Goal: Task Accomplishment & Management: Complete application form

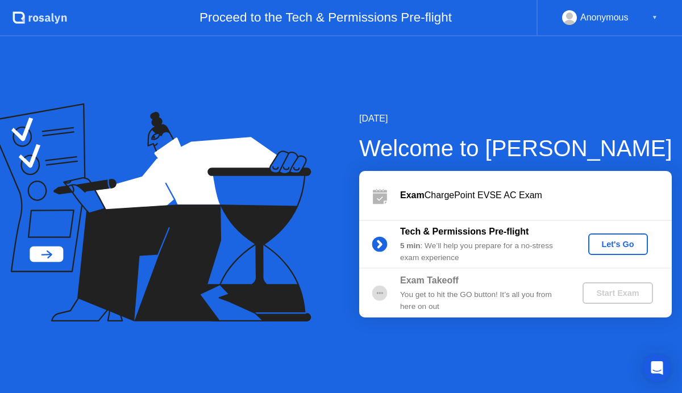
click at [616, 247] on div "Let's Go" at bounding box center [617, 244] width 51 height 9
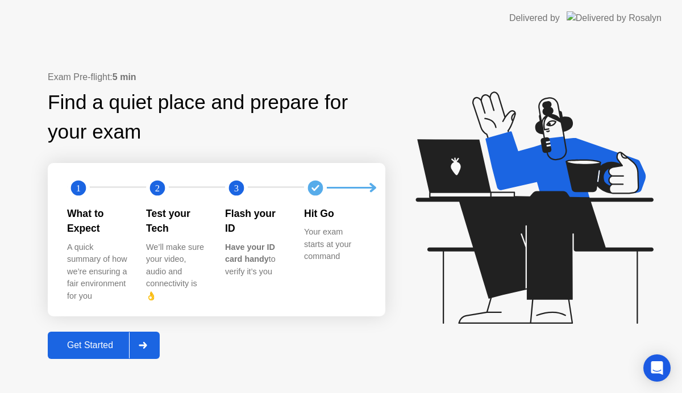
click at [108, 340] on div "Get Started" at bounding box center [90, 345] width 78 height 10
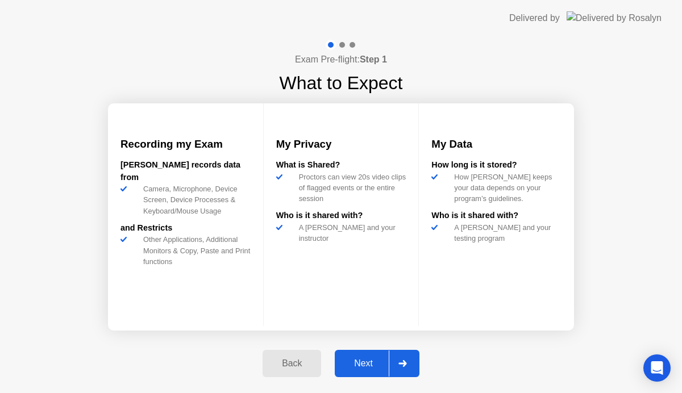
click at [362, 353] on button "Next" at bounding box center [377, 363] width 85 height 27
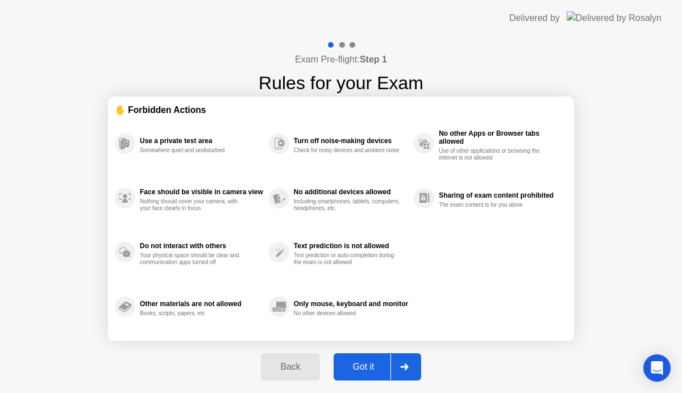
click at [362, 368] on div "Got it" at bounding box center [363, 367] width 53 height 10
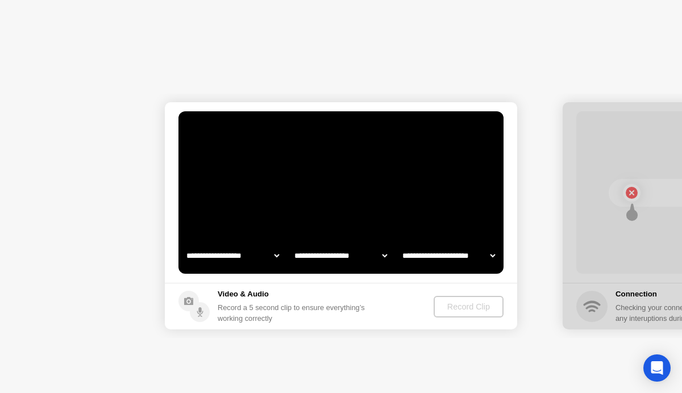
select select "**********"
select select "*******"
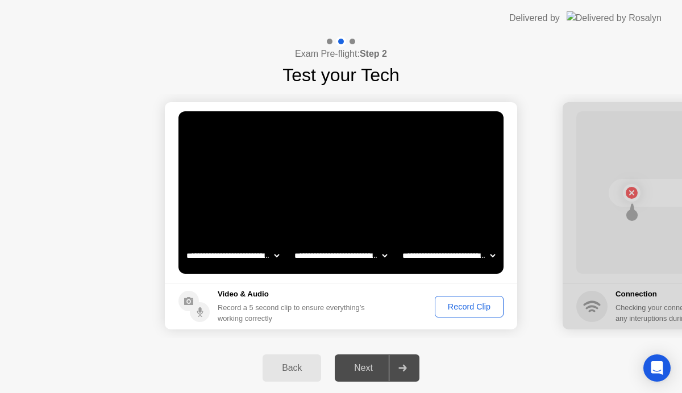
click at [454, 307] on div "Record Clip" at bounding box center [469, 306] width 61 height 9
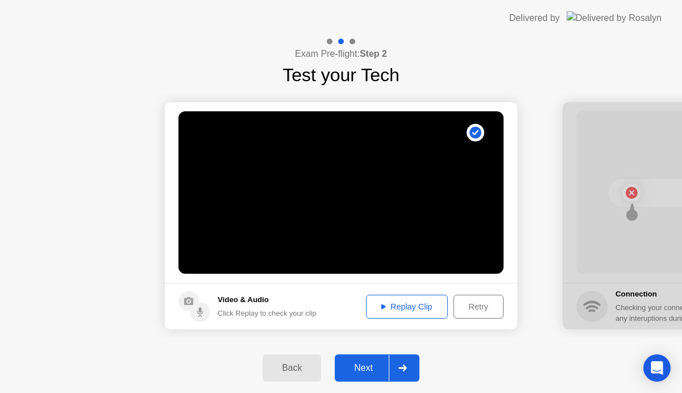
click at [398, 310] on div "Replay Clip" at bounding box center [407, 306] width 74 height 9
click at [364, 366] on div "Next" at bounding box center [363, 368] width 51 height 10
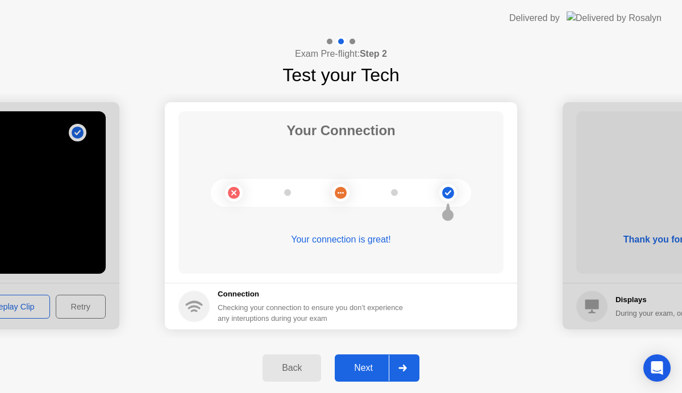
click at [364, 366] on div "Next" at bounding box center [363, 368] width 51 height 10
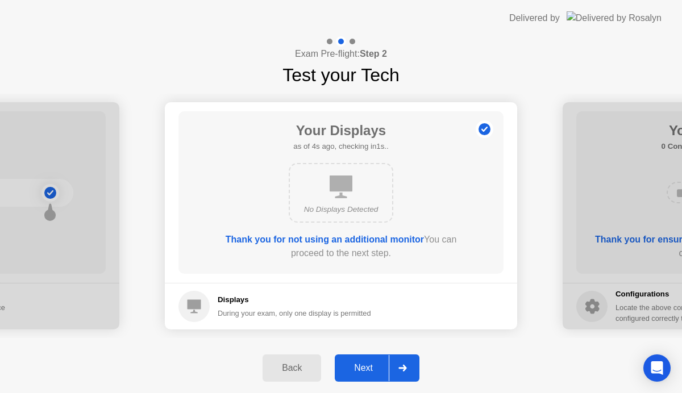
click at [364, 366] on div "Next" at bounding box center [363, 368] width 51 height 10
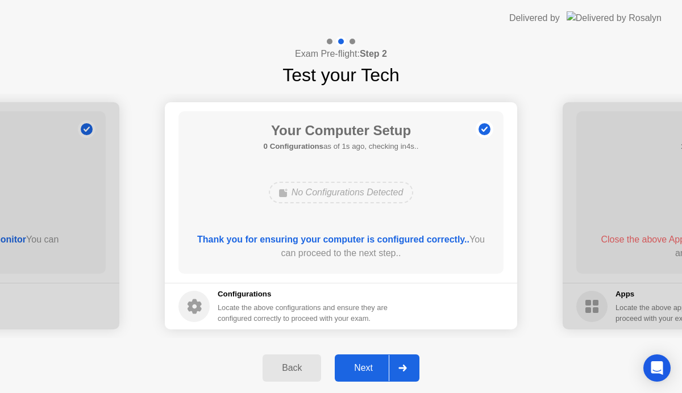
click at [364, 366] on div "Next" at bounding box center [363, 368] width 51 height 10
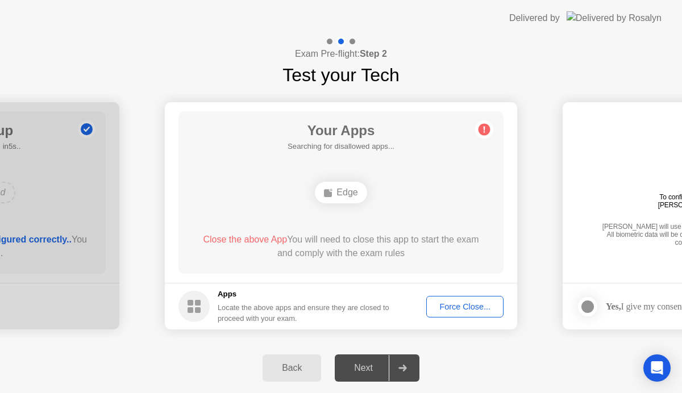
click at [444, 305] on div "Force Close..." at bounding box center [464, 306] width 69 height 9
click at [338, 190] on div "Edge" at bounding box center [341, 193] width 52 height 22
click at [454, 307] on div "Force Close..." at bounding box center [464, 306] width 69 height 9
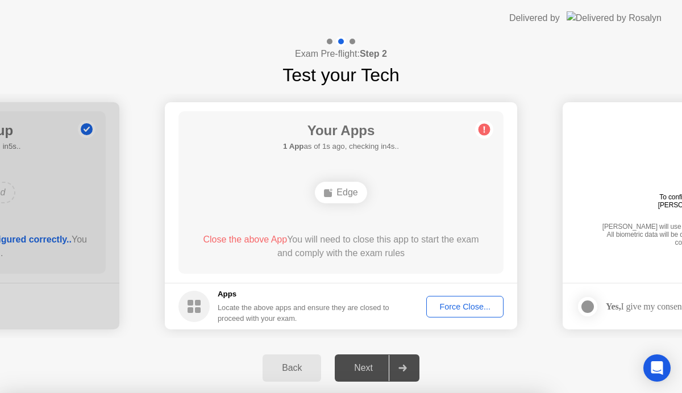
click at [447, 314] on button "Force Close..." at bounding box center [464, 307] width 77 height 22
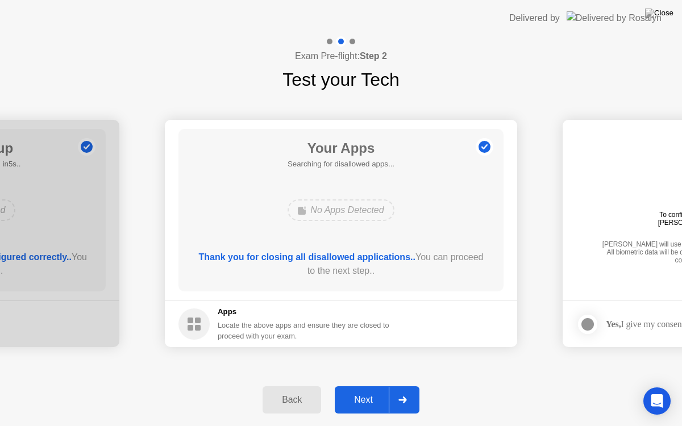
click at [365, 392] on div "Next" at bounding box center [363, 400] width 51 height 10
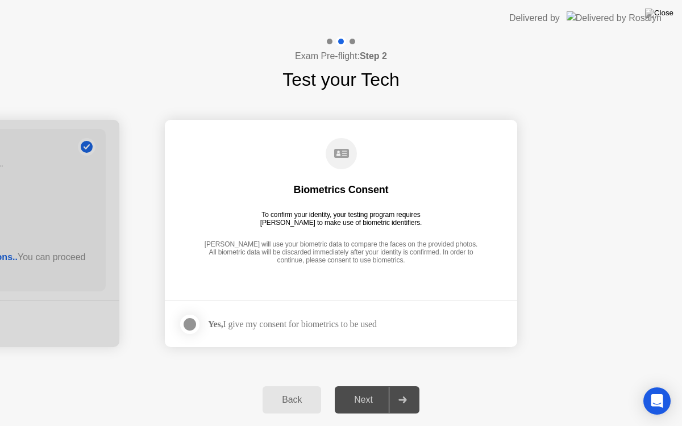
click at [185, 323] on div at bounding box center [190, 325] width 14 height 14
click at [359, 392] on div "Next" at bounding box center [363, 400] width 51 height 10
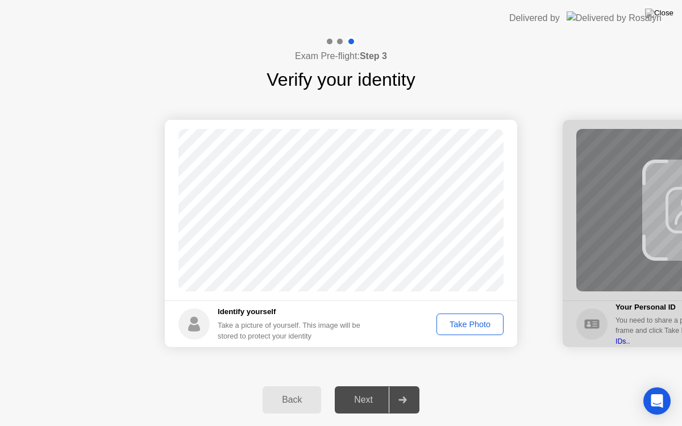
click at [448, 332] on button "Take Photo" at bounding box center [469, 325] width 67 height 22
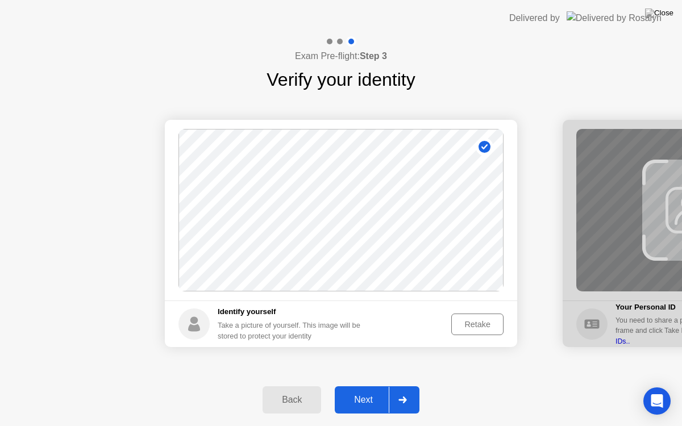
click at [364, 392] on div "Next" at bounding box center [363, 400] width 51 height 10
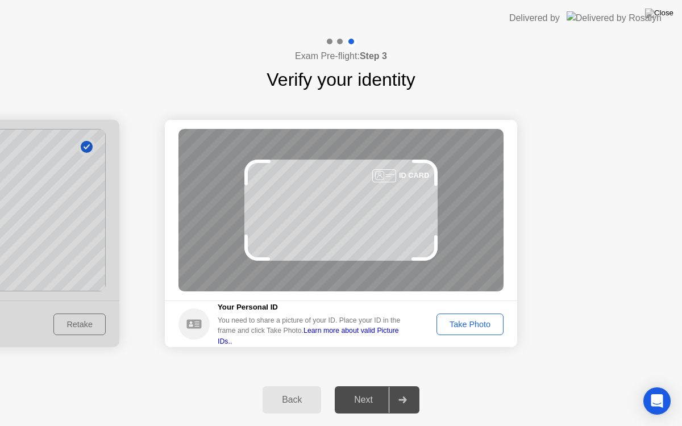
click at [458, 325] on div "Take Photo" at bounding box center [469, 324] width 59 height 9
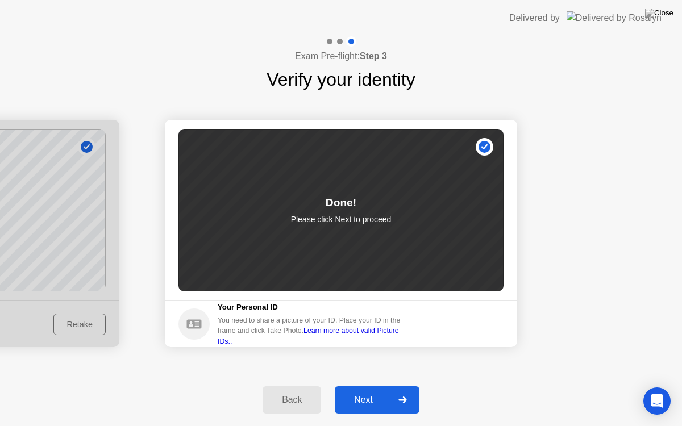
click at [372, 392] on div "Next" at bounding box center [363, 400] width 51 height 10
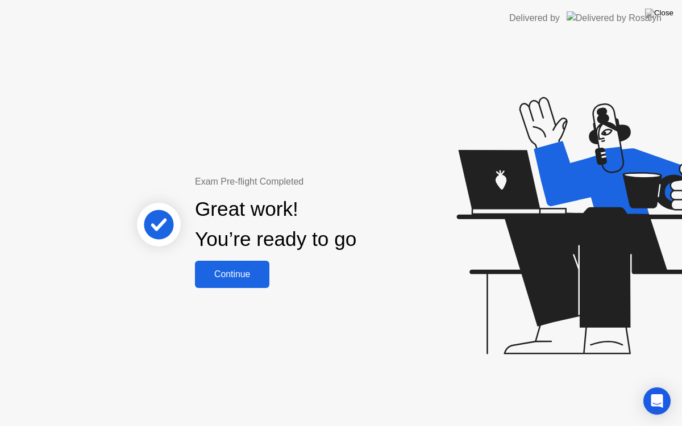
click at [245, 282] on button "Continue" at bounding box center [232, 274] width 74 height 27
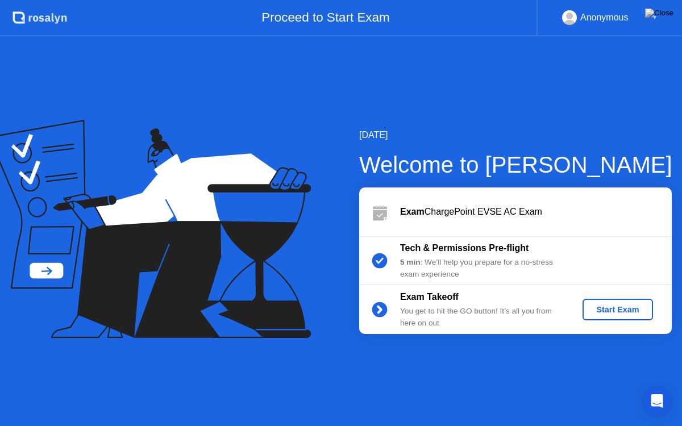
click at [605, 307] on div "Start Exam" at bounding box center [617, 309] width 61 height 9
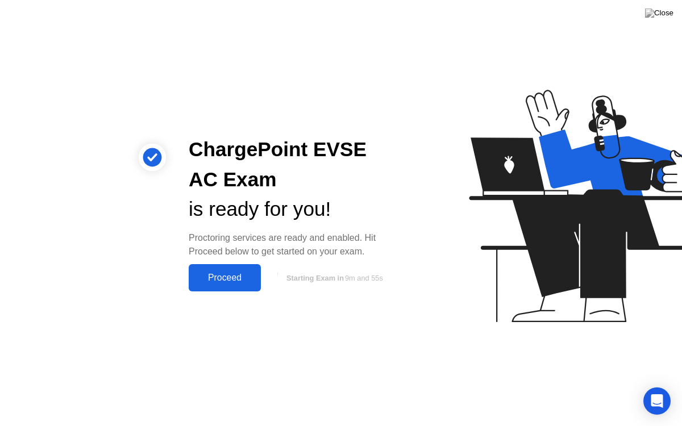
click at [236, 273] on div "Proceed" at bounding box center [224, 278] width 65 height 10
